Goal: Task Accomplishment & Management: Manage account settings

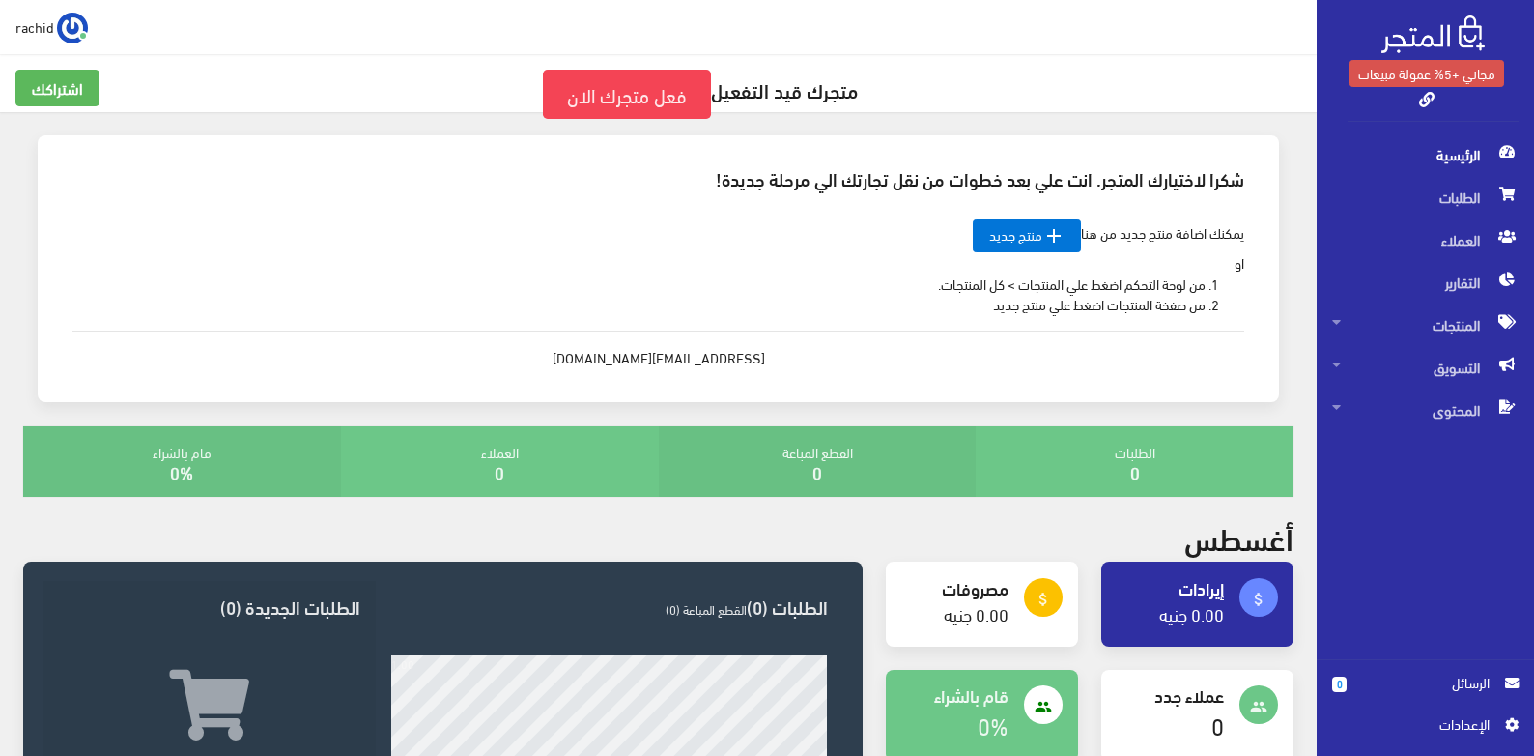
click at [1018, 14] on div "rachid اشتراكي تسجيل الخروج" at bounding box center [658, 27] width 1286 height 31
click at [985, 39] on div "rachid اشتراكي تسجيل الخروج" at bounding box center [658, 27] width 1286 height 31
click at [1022, 243] on link " منتج جديد" at bounding box center [1027, 235] width 108 height 33
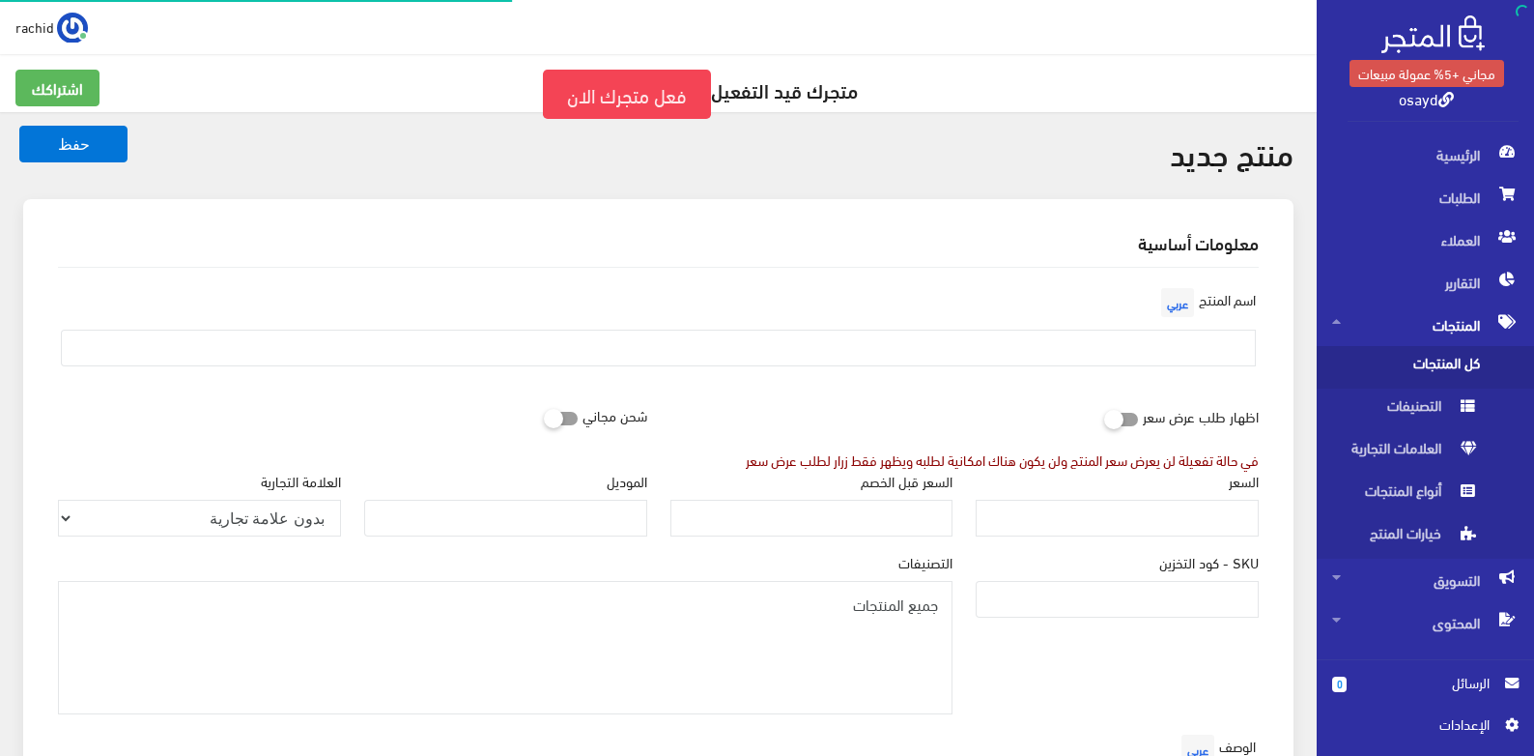
select select
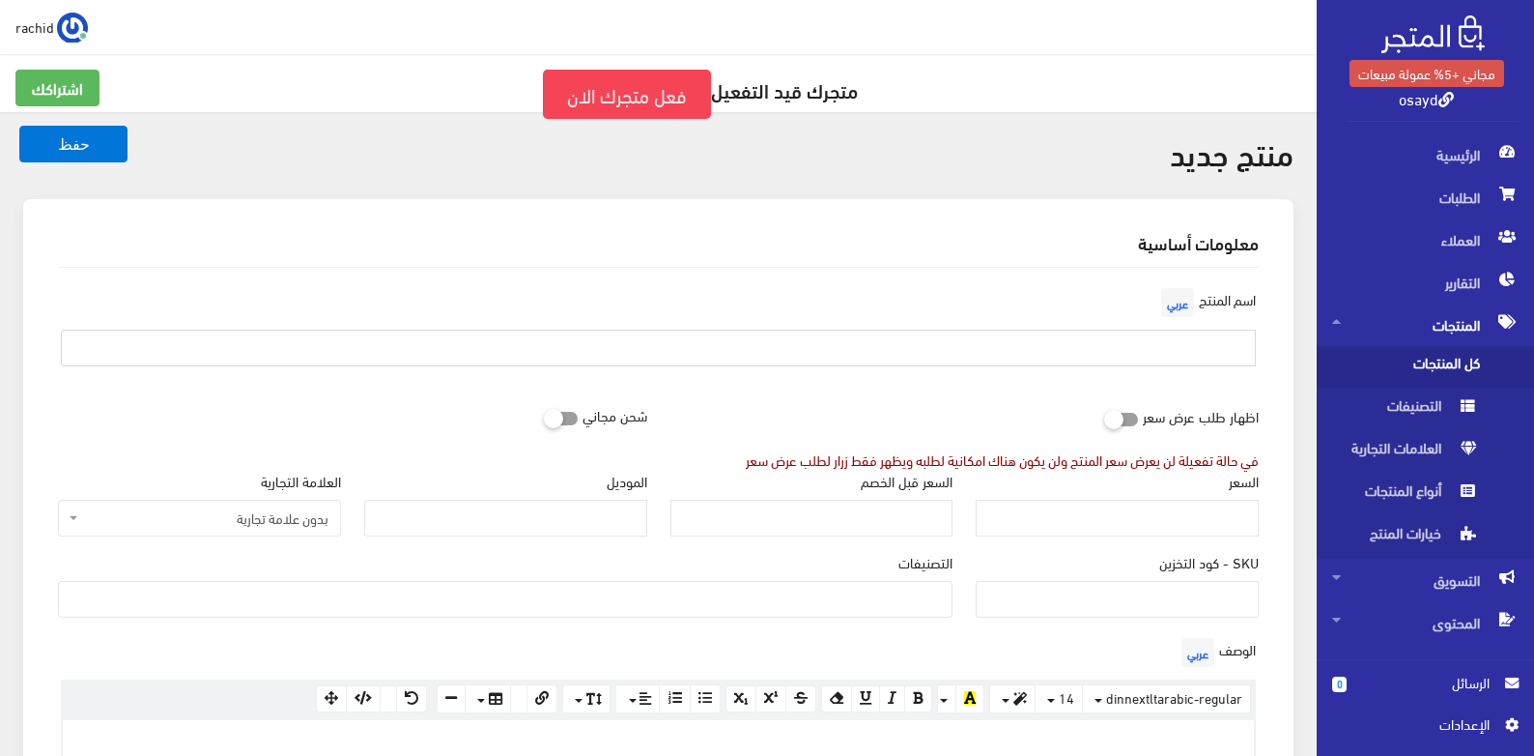
click at [1109, 342] on input "text" at bounding box center [658, 347] width 1195 height 37
click at [1449, 73] on link "مجاني +5% عمولة مبيعات" at bounding box center [1427, 73] width 155 height 27
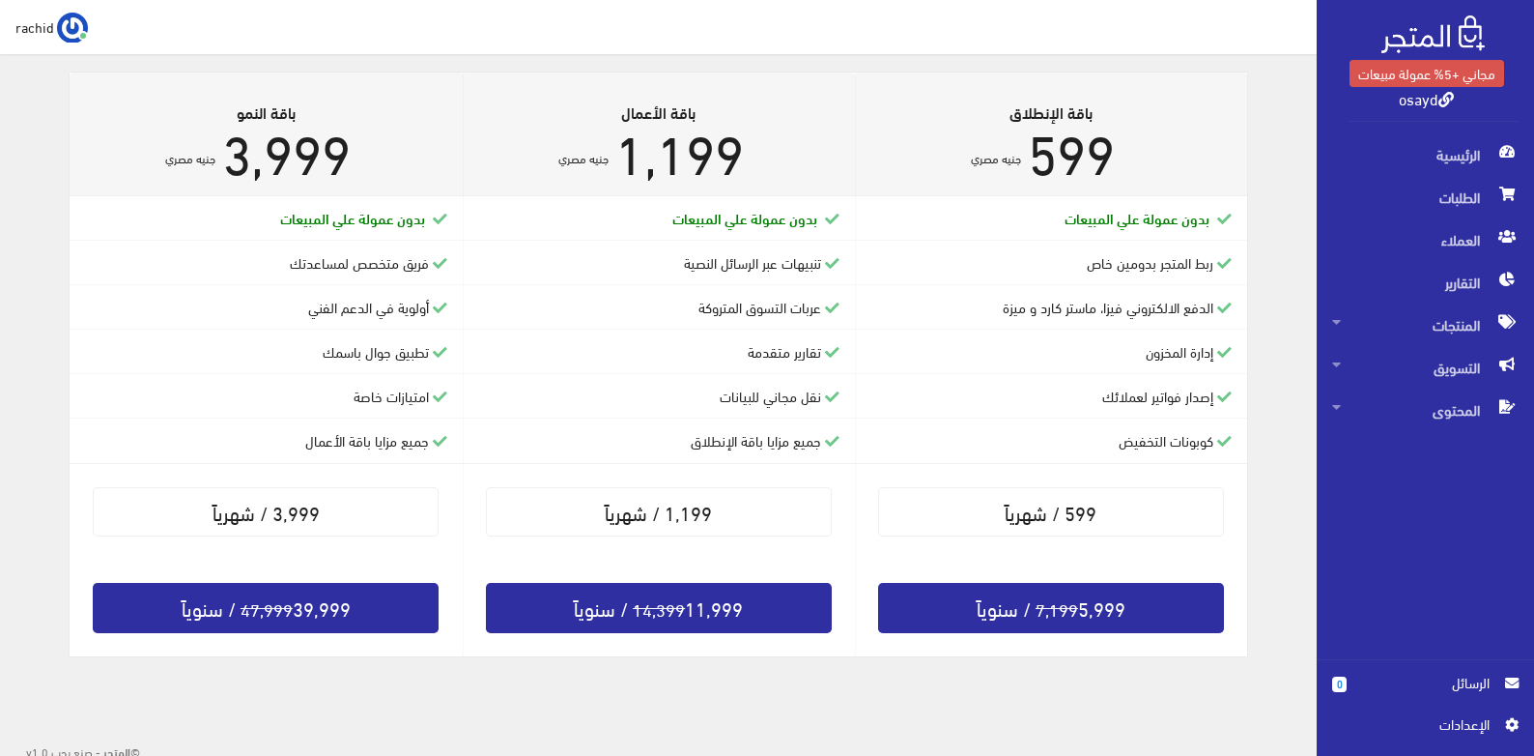
scroll to position [471, 0]
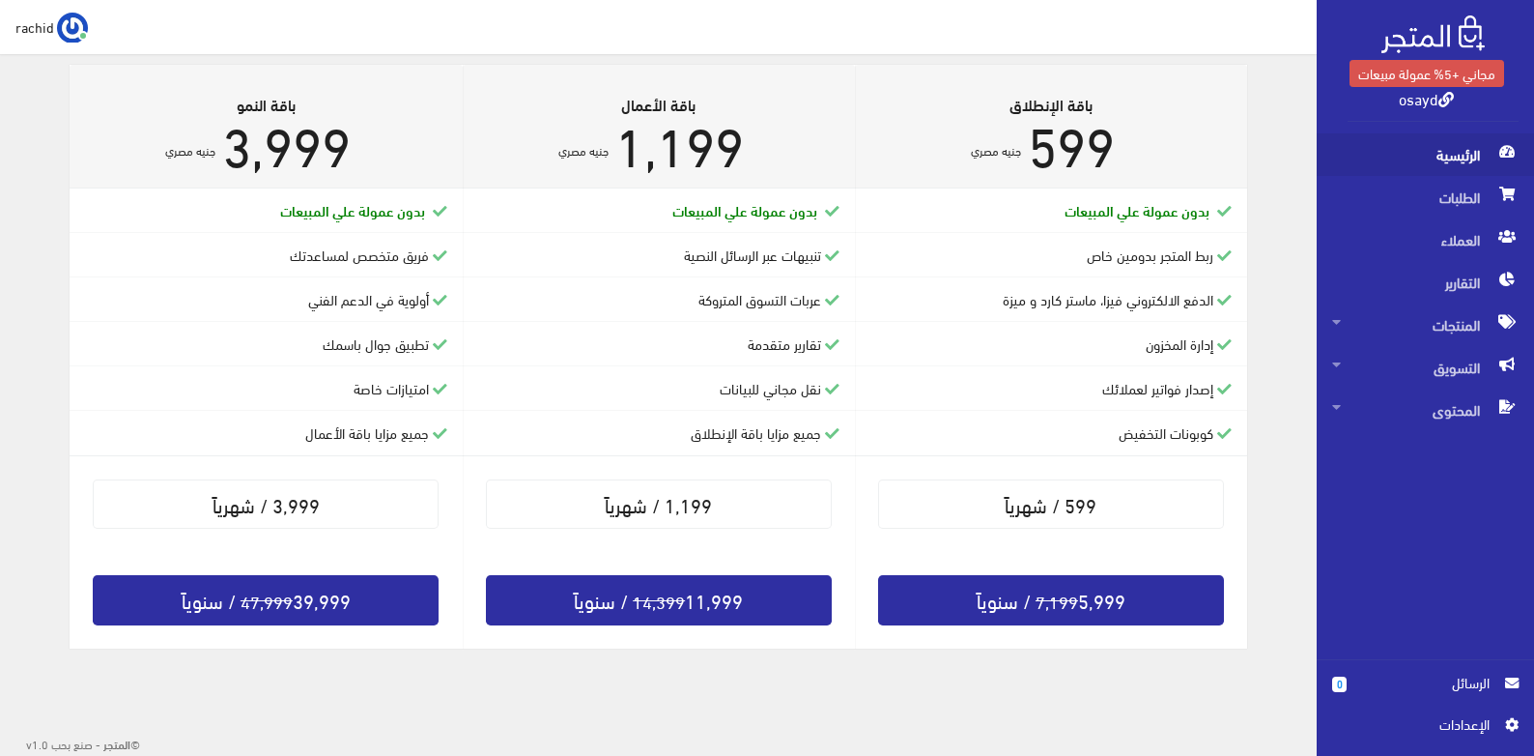
click at [1493, 153] on span "الرئيسية" at bounding box center [1425, 154] width 186 height 43
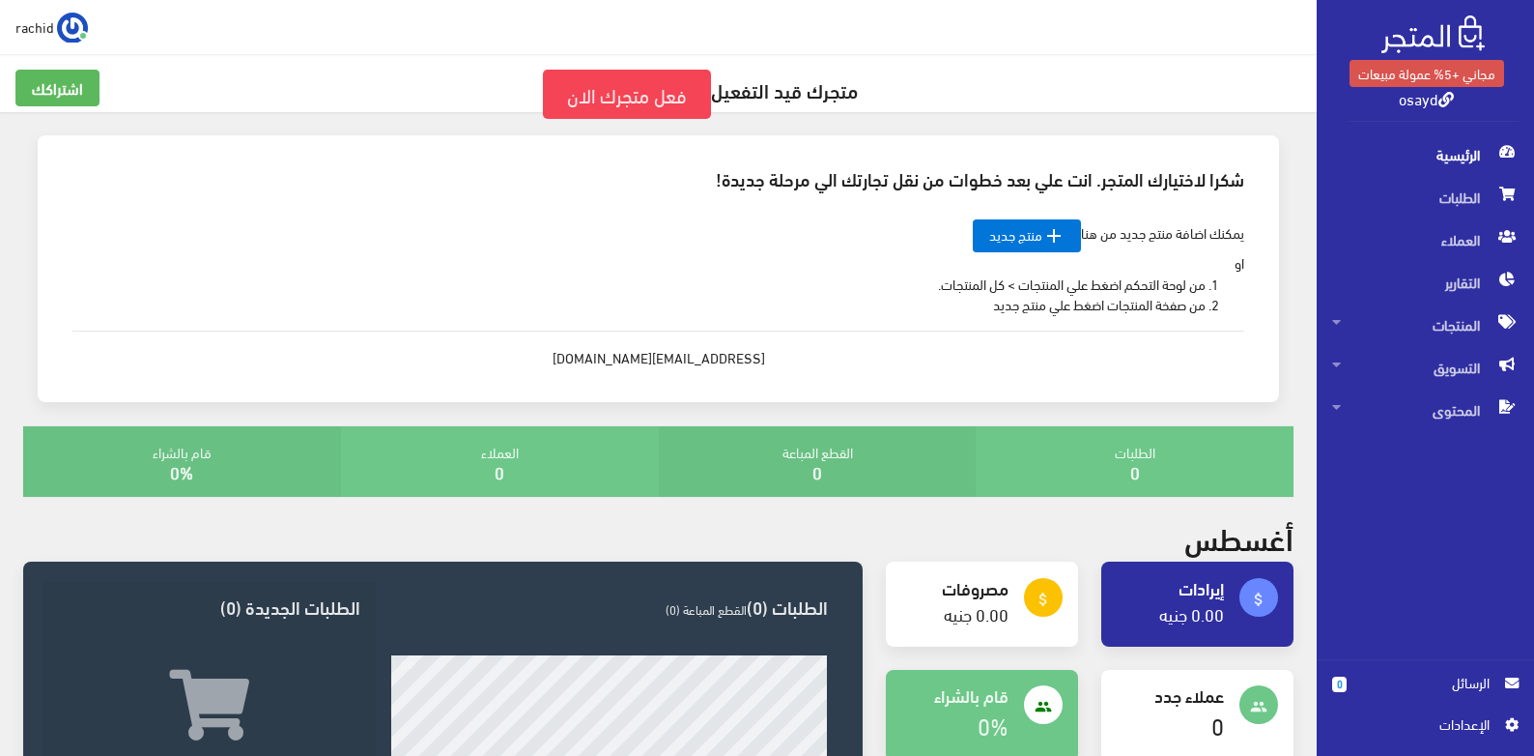
click at [1463, 720] on span "اﻹعدادات" at bounding box center [1418, 723] width 141 height 21
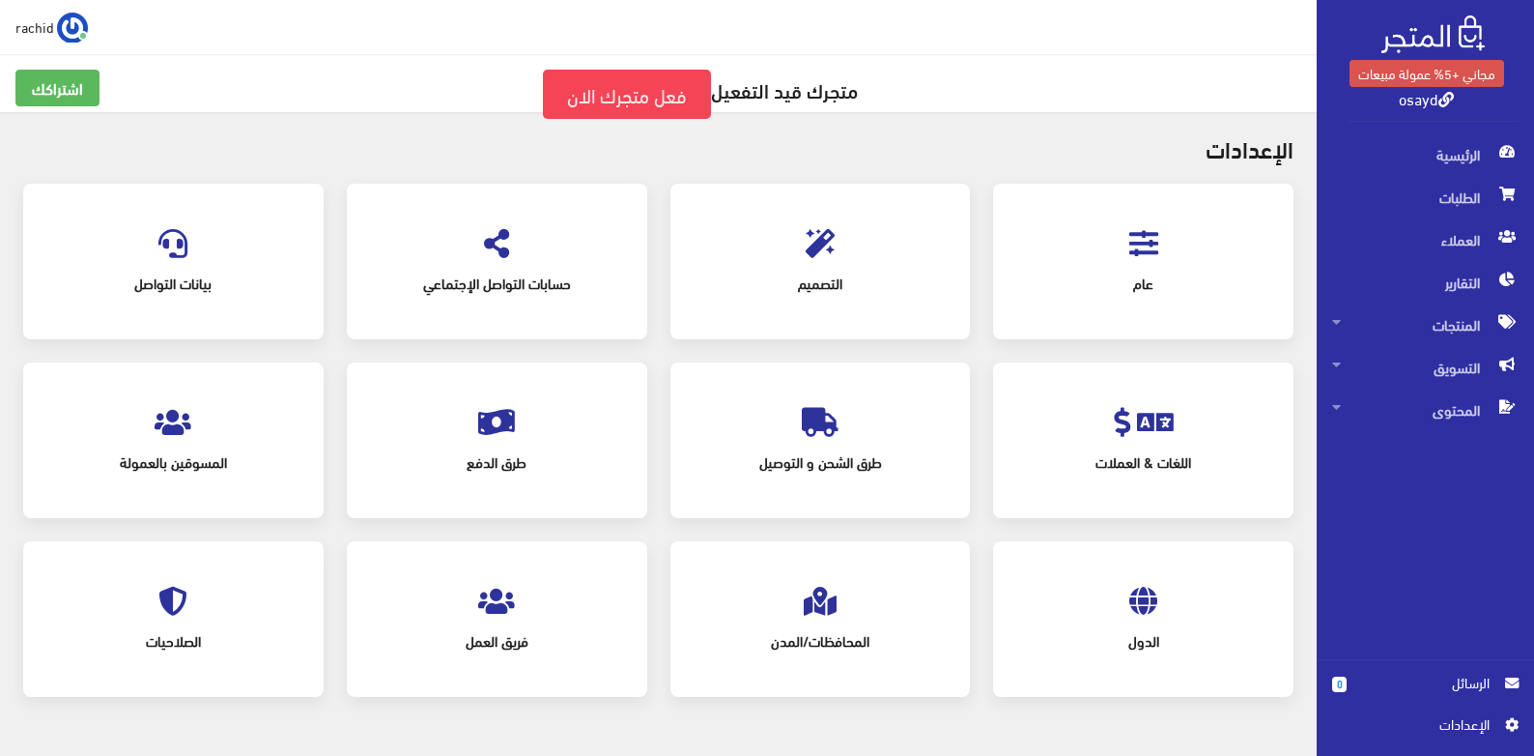
click at [173, 589] on icon at bounding box center [172, 600] width 29 height 29
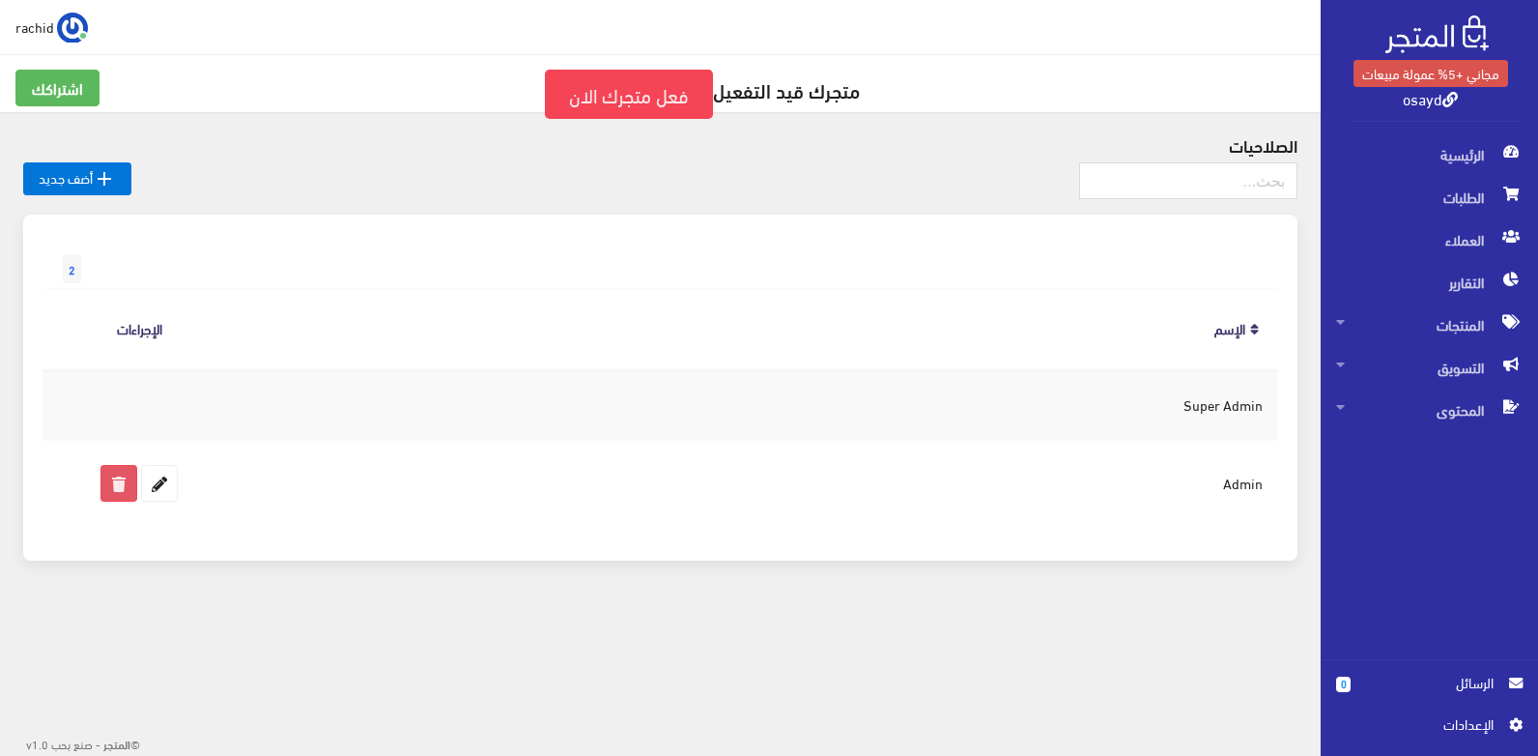
drag, startPoint x: 118, startPoint y: 474, endPoint x: 924, endPoint y: 91, distance: 892.4
click at [118, 475] on icon at bounding box center [118, 483] width 35 height 35
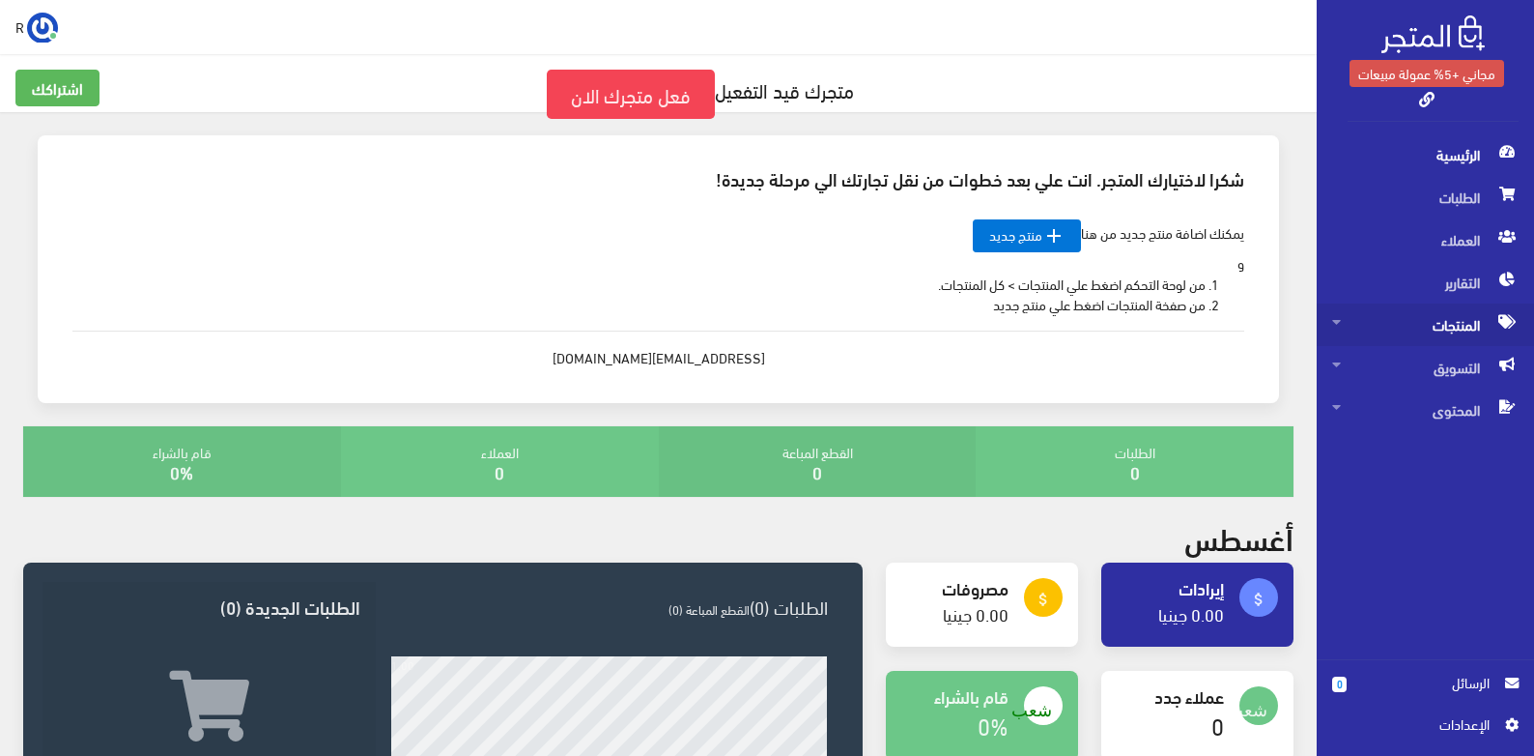
click at [1472, 317] on span "المنتجات" at bounding box center [1425, 324] width 186 height 43
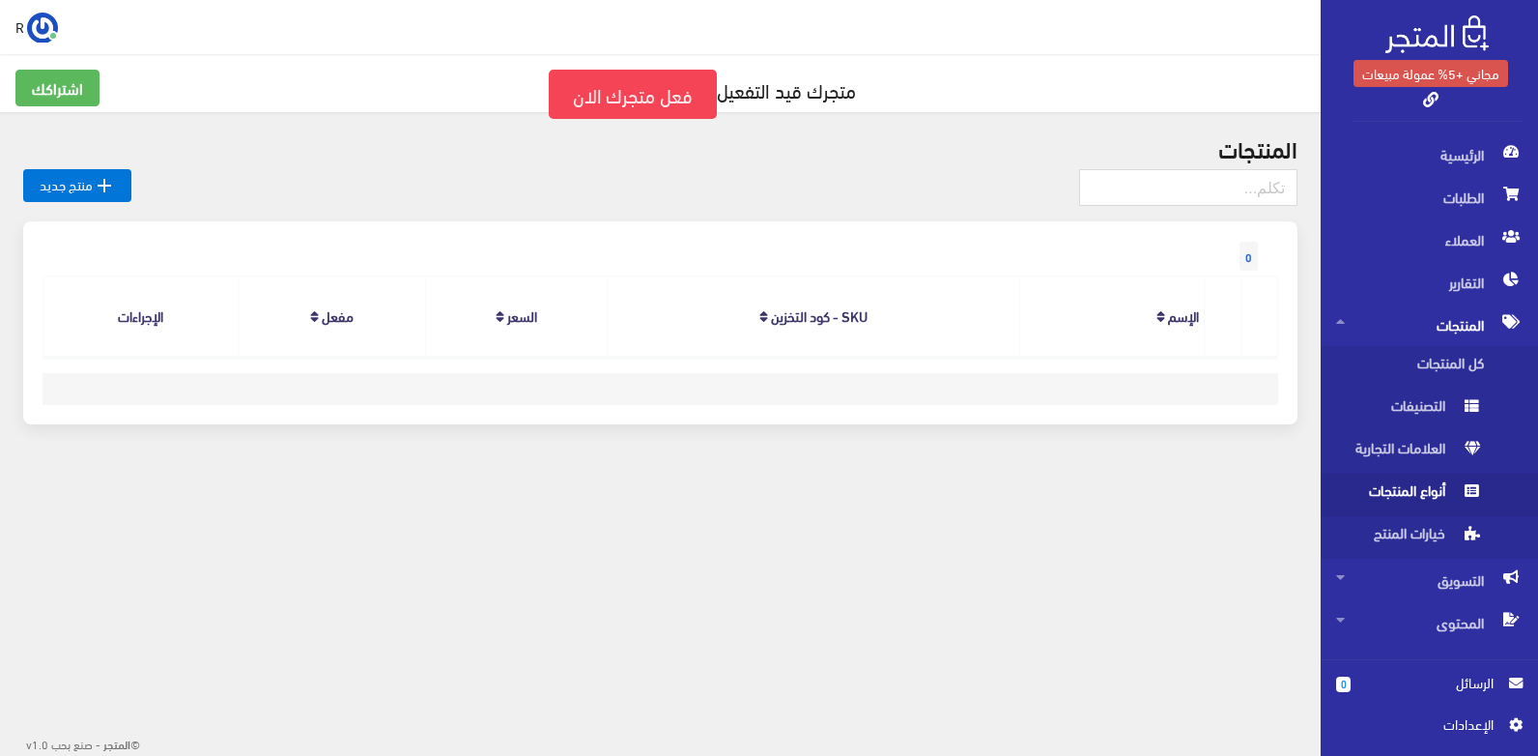
click at [1482, 482] on span at bounding box center [1472, 488] width 23 height 31
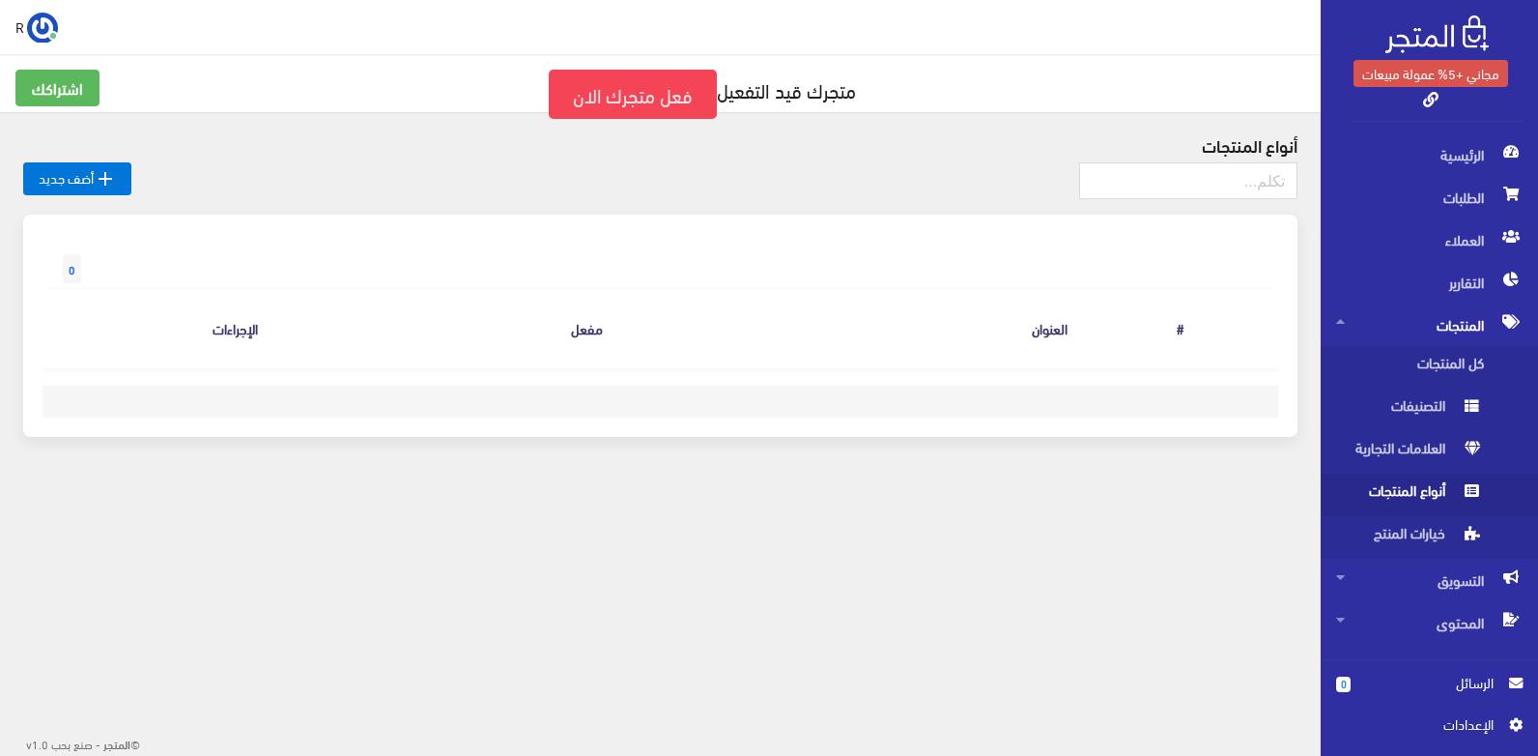
click at [1432, 484] on span "أنواع المنتجات" at bounding box center [1409, 494] width 147 height 43
drag, startPoint x: 1430, startPoint y: 541, endPoint x: 1202, endPoint y: 569, distance: 229.7
click at [1202, 569] on body "مجاني +5% عمولة مبيعات الرئيسية 0" at bounding box center [769, 378] width 1538 height 756
